Goal: Task Accomplishment & Management: Use online tool/utility

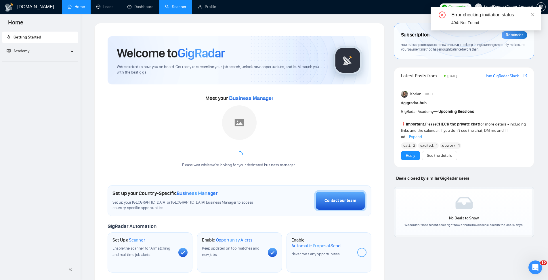
click at [173, 8] on link "Scanner" at bounding box center [175, 6] width 21 height 5
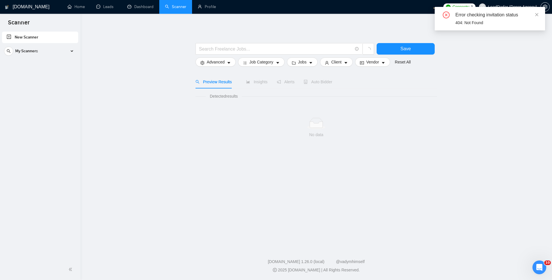
click at [530, 13] on div "Error checking invitation status" at bounding box center [496, 14] width 83 height 7
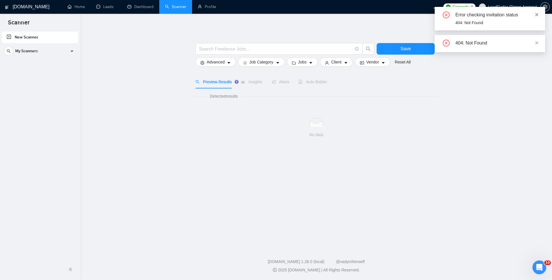
click at [537, 13] on icon "close" at bounding box center [537, 15] width 4 height 4
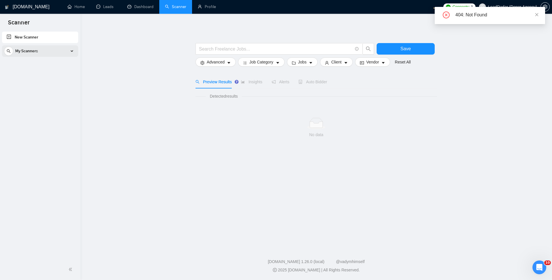
click at [64, 50] on div "My Scanners" at bounding box center [40, 50] width 72 height 11
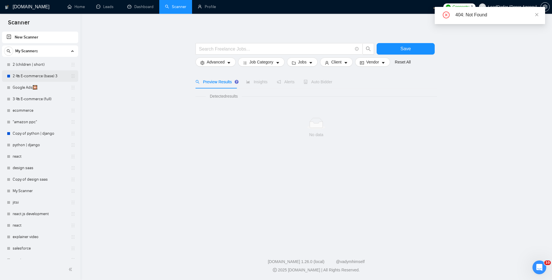
click at [37, 75] on link "2 🛍 E-commerce (base) 3" at bounding box center [40, 75] width 55 height 11
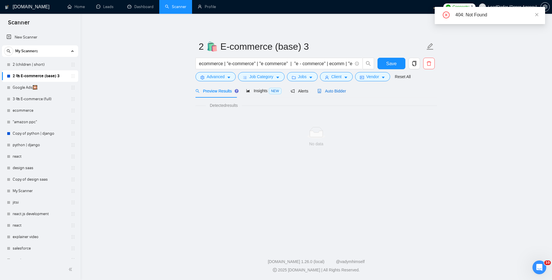
click at [325, 93] on span "Auto Bidder" at bounding box center [331, 91] width 28 height 5
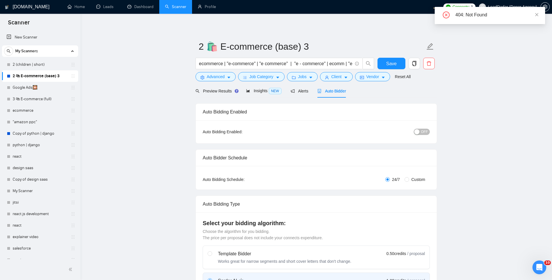
radio input "false"
radio input "true"
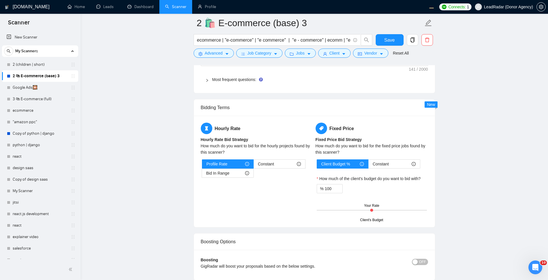
scroll to position [1104, 0]
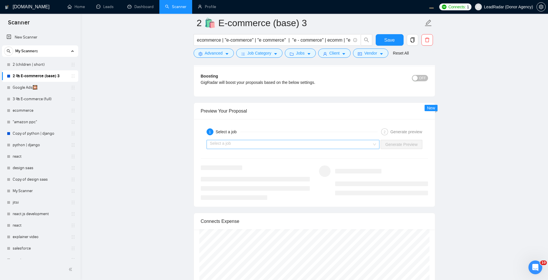
click at [277, 149] on input "search" at bounding box center [291, 144] width 162 height 9
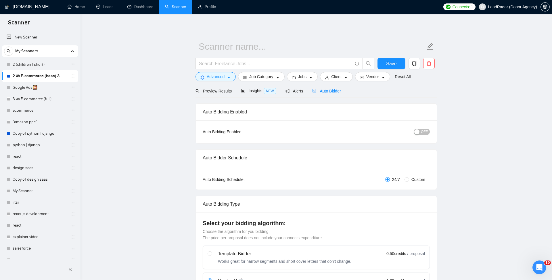
click at [314, 87] on div "Auto Bidder" at bounding box center [326, 91] width 28 height 14
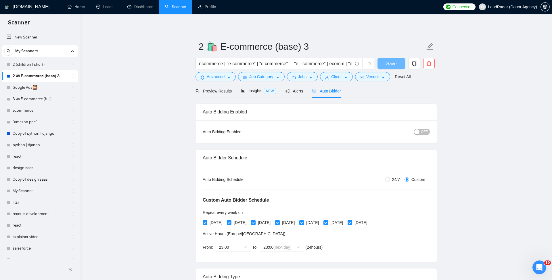
radio input "false"
radio input "true"
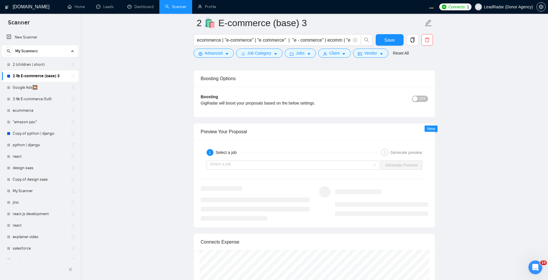
scroll to position [1104, 0]
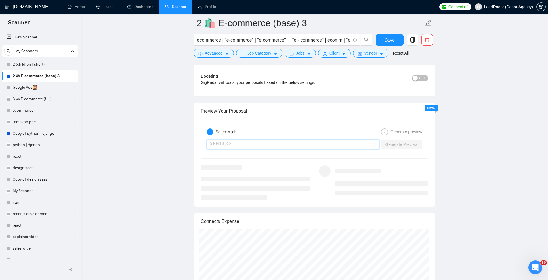
click at [274, 149] on input "search" at bounding box center [291, 144] width 162 height 9
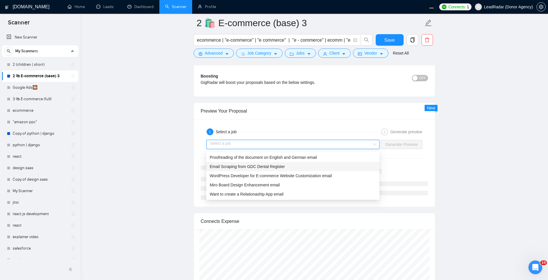
click at [267, 168] on span "Email Scraping from GDC Dental Register" at bounding box center [247, 166] width 75 height 5
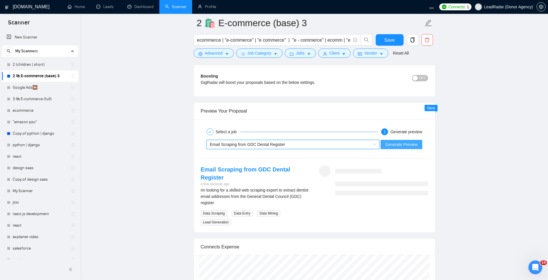
click at [414, 148] on span "Generate Preview" at bounding box center [401, 144] width 32 height 6
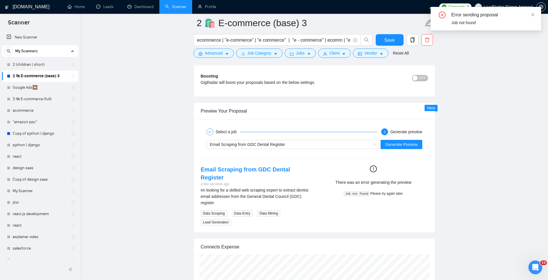
click at [535, 14] on div "Error sending proposal Job not found" at bounding box center [485, 19] width 110 height 24
click at [402, 148] on span "Generate Preview" at bounding box center [401, 144] width 32 height 6
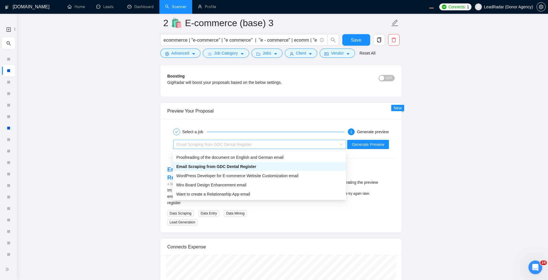
click at [306, 147] on div "Email Scraping from GDC Dental Register" at bounding box center [256, 144] width 161 height 9
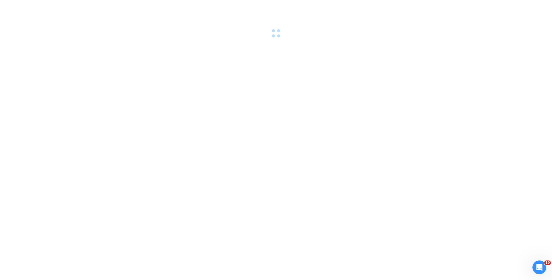
click at [225, 49] on div at bounding box center [276, 140] width 552 height 280
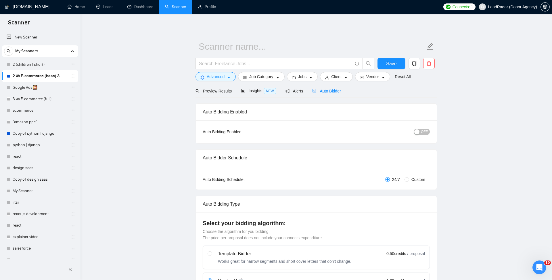
click at [324, 91] on span "Auto Bidder" at bounding box center [326, 91] width 28 height 5
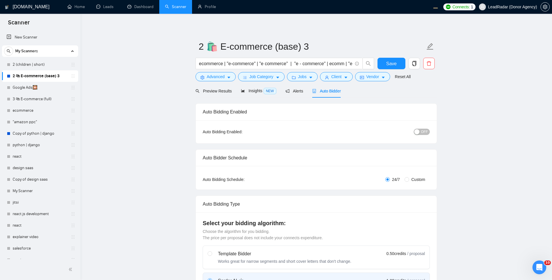
click at [324, 91] on span "Auto Bidder" at bounding box center [326, 91] width 28 height 5
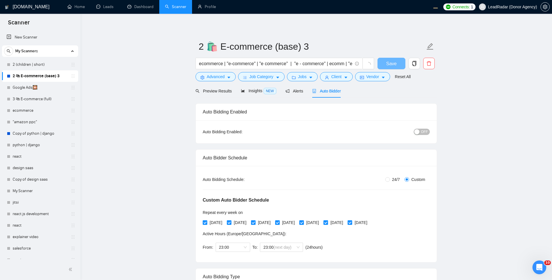
radio input "false"
radio input "true"
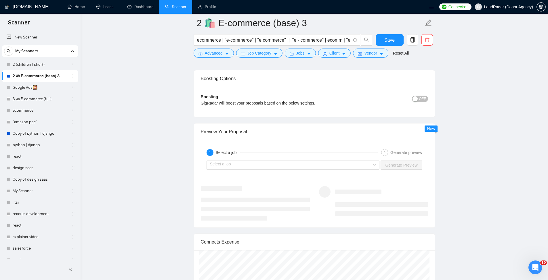
scroll to position [1104, 0]
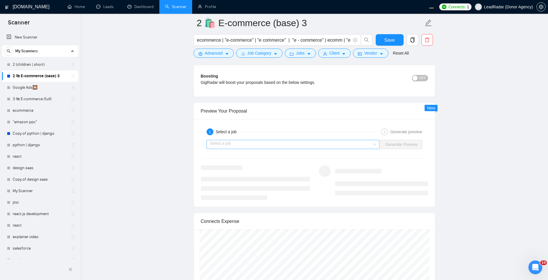
click at [313, 147] on input "search" at bounding box center [291, 144] width 162 height 9
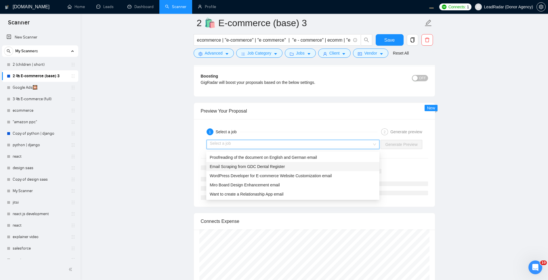
click at [275, 166] on span "Email Scraping from GDC Dental Register" at bounding box center [247, 166] width 75 height 5
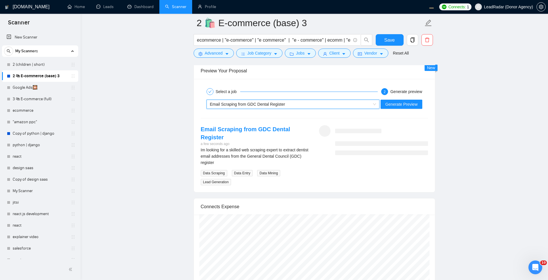
scroll to position [1138, 0]
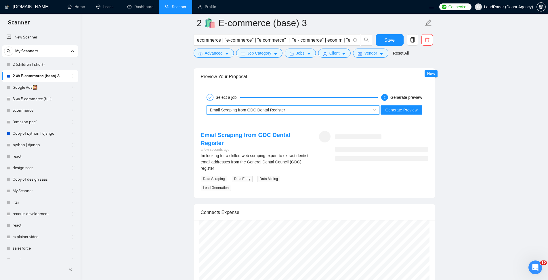
click at [321, 111] on div "Email Scraping from GDC Dental Register" at bounding box center [290, 110] width 161 height 9
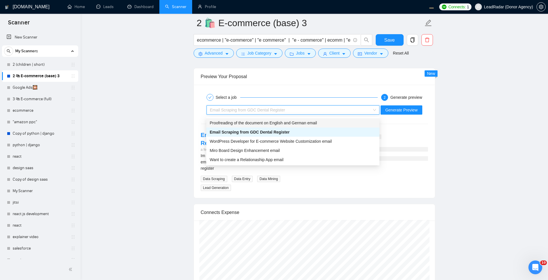
click at [306, 88] on div "Select a job 2 Generate preview Email Scraping from GDC Dental Register Generat…" at bounding box center [314, 141] width 241 height 113
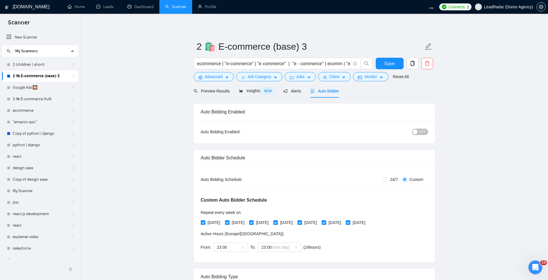
click at [211, 92] on span "Preview Results" at bounding box center [211, 91] width 36 height 5
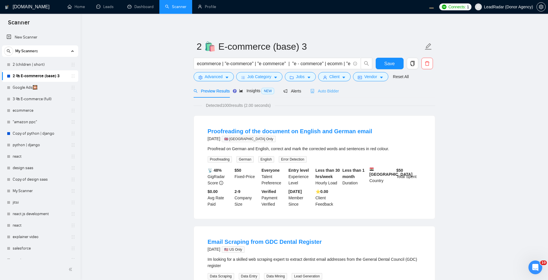
click at [328, 95] on div "Auto Bidder" at bounding box center [324, 91] width 28 height 14
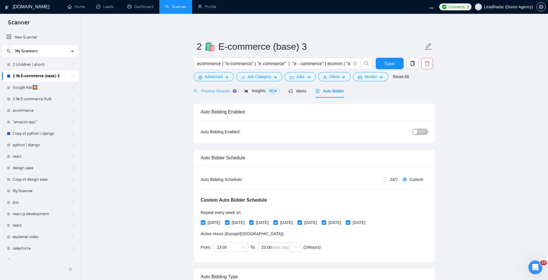
click at [208, 96] on div "Preview Results" at bounding box center [213, 91] width 41 height 14
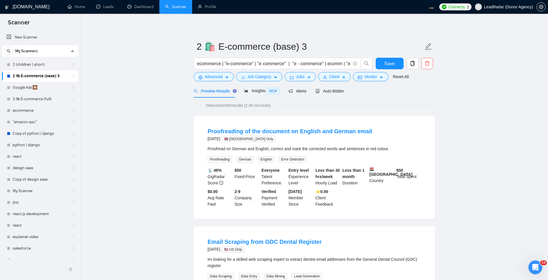
click at [226, 126] on li "Proofreading of the document on English and German email 4 months ago 🇬🇧 UK Onl…" at bounding box center [314, 167] width 227 height 89
click at [347, 93] on div "Preview Results Insights NEW Alerts Auto Bidder" at bounding box center [313, 91] width 241 height 14
click at [327, 93] on span "Auto Bidder" at bounding box center [329, 91] width 28 height 5
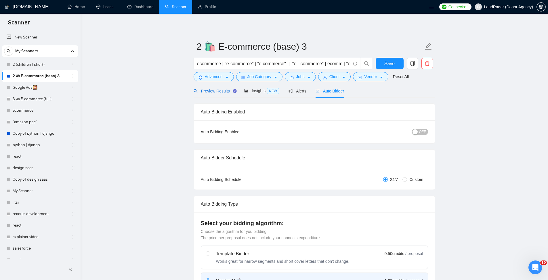
click at [200, 91] on span "Preview Results" at bounding box center [213, 91] width 41 height 5
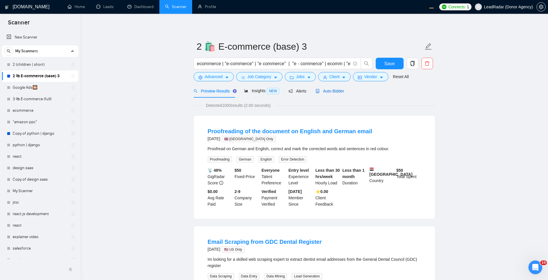
click at [329, 93] on span "Auto Bidder" at bounding box center [329, 91] width 28 height 5
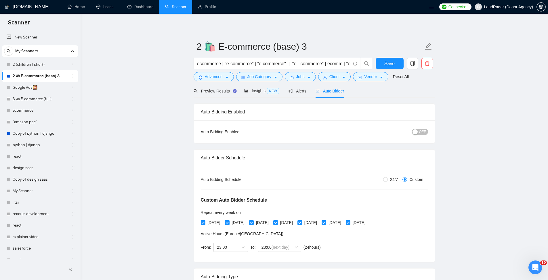
click at [337, 94] on div "Auto Bidder" at bounding box center [329, 91] width 28 height 6
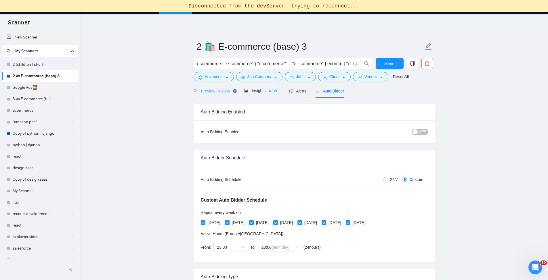
drag, startPoint x: 212, startPoint y: 83, endPoint x: 214, endPoint y: 86, distance: 3.1
click at [213, 82] on form "2 🛍 E-commerce (base) 3 ecommerce | "e-commerce" | "e commerce" | "e - commerce…" at bounding box center [313, 60] width 241 height 47
click at [214, 90] on span "Preview Results" at bounding box center [213, 91] width 41 height 5
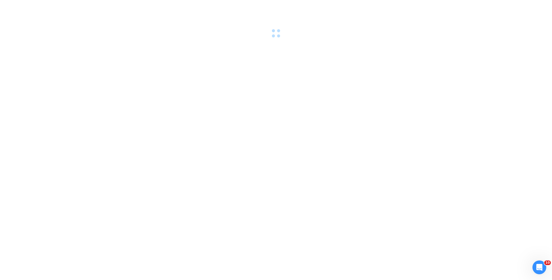
click at [261, 123] on div at bounding box center [276, 140] width 552 height 280
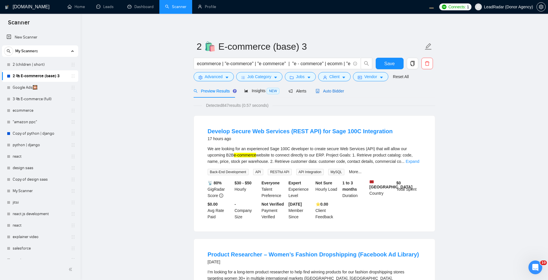
click at [324, 89] on span "Auto Bidder" at bounding box center [329, 91] width 28 height 5
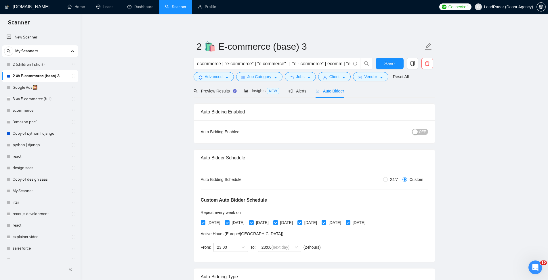
radio input "false"
radio input "true"
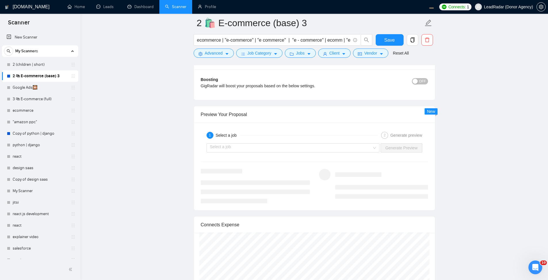
scroll to position [1138, 0]
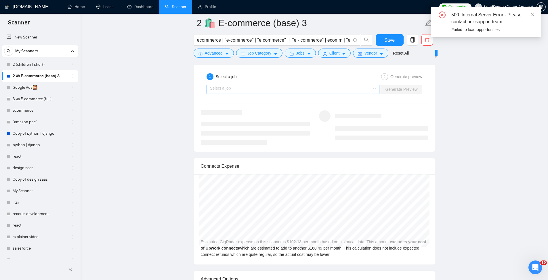
click at [369, 88] on input "search" at bounding box center [291, 89] width 162 height 9
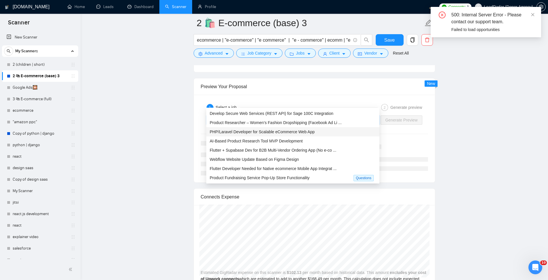
click at [272, 133] on span "PHP/Laravel Developer for Scalable eCommerce Web App" at bounding box center [262, 132] width 105 height 5
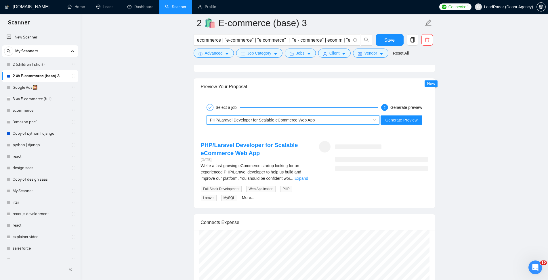
click at [301, 117] on div "~021953881149807147175 PHP/Laravel Developer for Scalable eCommerce Web App Gen…" at bounding box center [314, 120] width 228 height 14
click at [294, 124] on div "PHP/Laravel Developer for Scalable eCommerce Web App" at bounding box center [290, 120] width 161 height 9
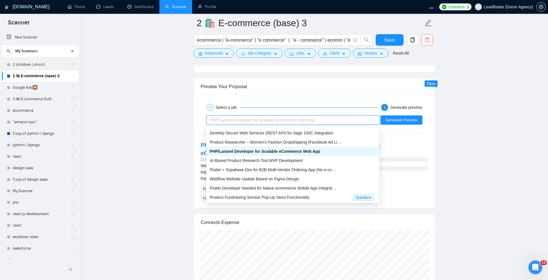
click at [306, 113] on div "Select a job 2 Generate preview" at bounding box center [314, 107] width 227 height 11
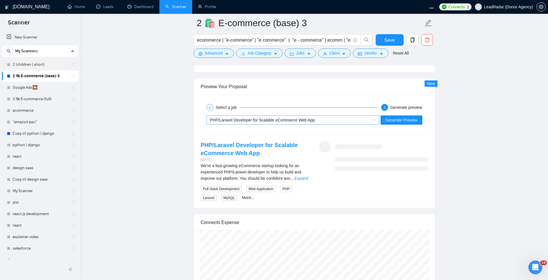
click at [296, 118] on div "PHP/Laravel Developer for Scalable eCommerce Web App" at bounding box center [290, 120] width 161 height 9
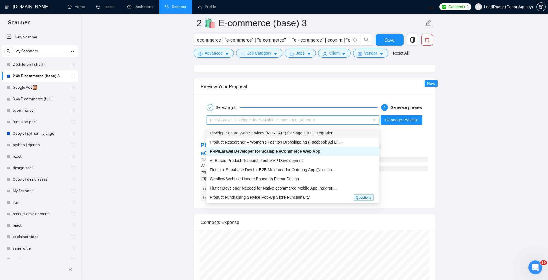
click at [290, 130] on div "Develop Secure Web Services (REST API) for Sage 100C Integration" at bounding box center [293, 133] width 166 height 6
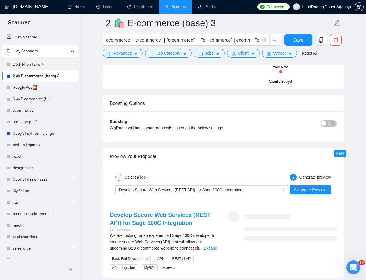
scroll to position [1180, 0]
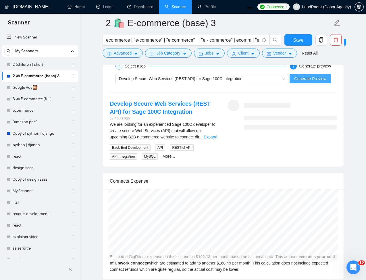
click at [310, 78] on span "Generate Preview" at bounding box center [310, 79] width 32 height 6
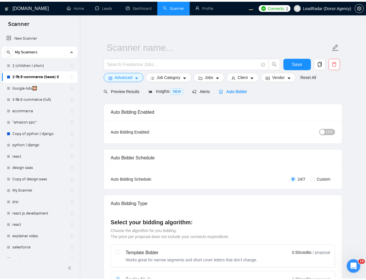
scroll to position [1180, 0]
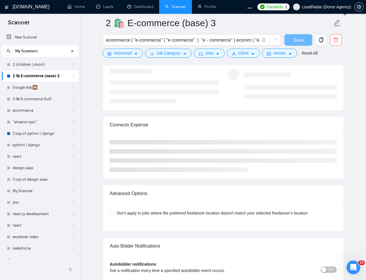
radio input "false"
radio input "true"
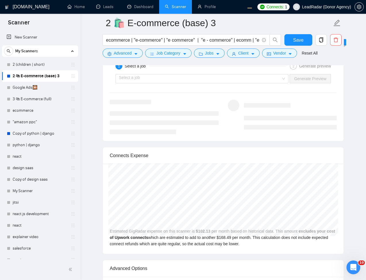
scroll to position [1111, 0]
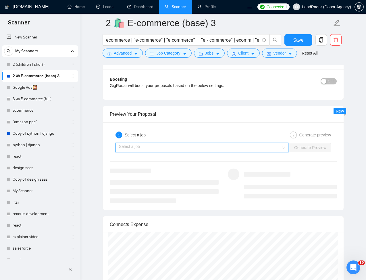
click at [242, 147] on input "search" at bounding box center [200, 147] width 162 height 9
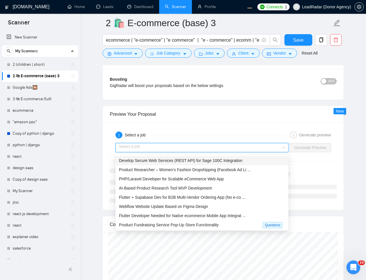
click at [216, 160] on span "Develop Secure Web Services (REST API) for Sage 100C Integration" at bounding box center [181, 160] width 124 height 5
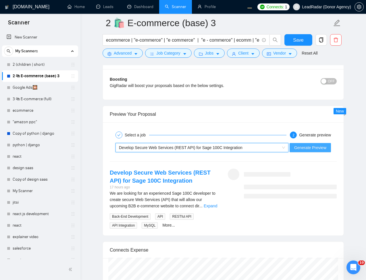
click at [302, 151] on span "Generate Preview" at bounding box center [310, 148] width 32 height 6
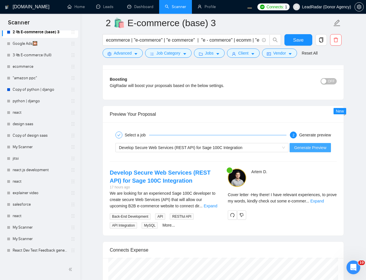
scroll to position [0, 0]
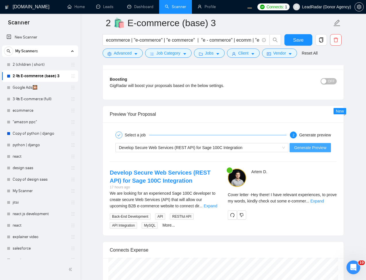
click at [316, 151] on span "Generate Preview" at bounding box center [310, 148] width 32 height 6
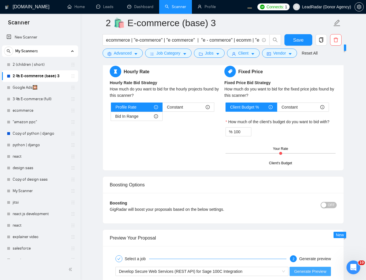
scroll to position [1088, 0]
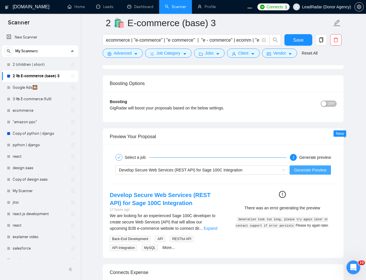
click at [303, 170] on span "Generate Preview" at bounding box center [310, 170] width 32 height 6
click at [294, 172] on span "Generate Preview" at bounding box center [310, 170] width 32 height 6
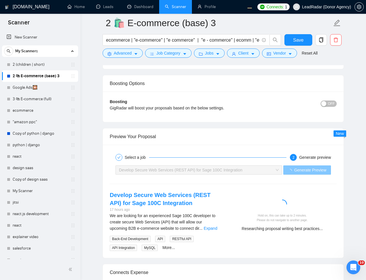
scroll to position [1157, 0]
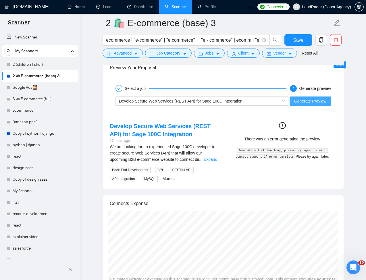
click at [304, 104] on span "Generate Preview" at bounding box center [310, 101] width 32 height 6
click at [331, 104] on button "Generate Preview" at bounding box center [310, 101] width 41 height 9
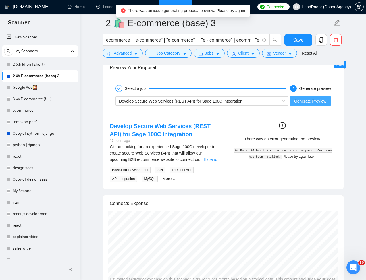
click at [302, 103] on span "Generate Preview" at bounding box center [310, 101] width 32 height 6
